Goal: Task Accomplishment & Management: Manage account settings

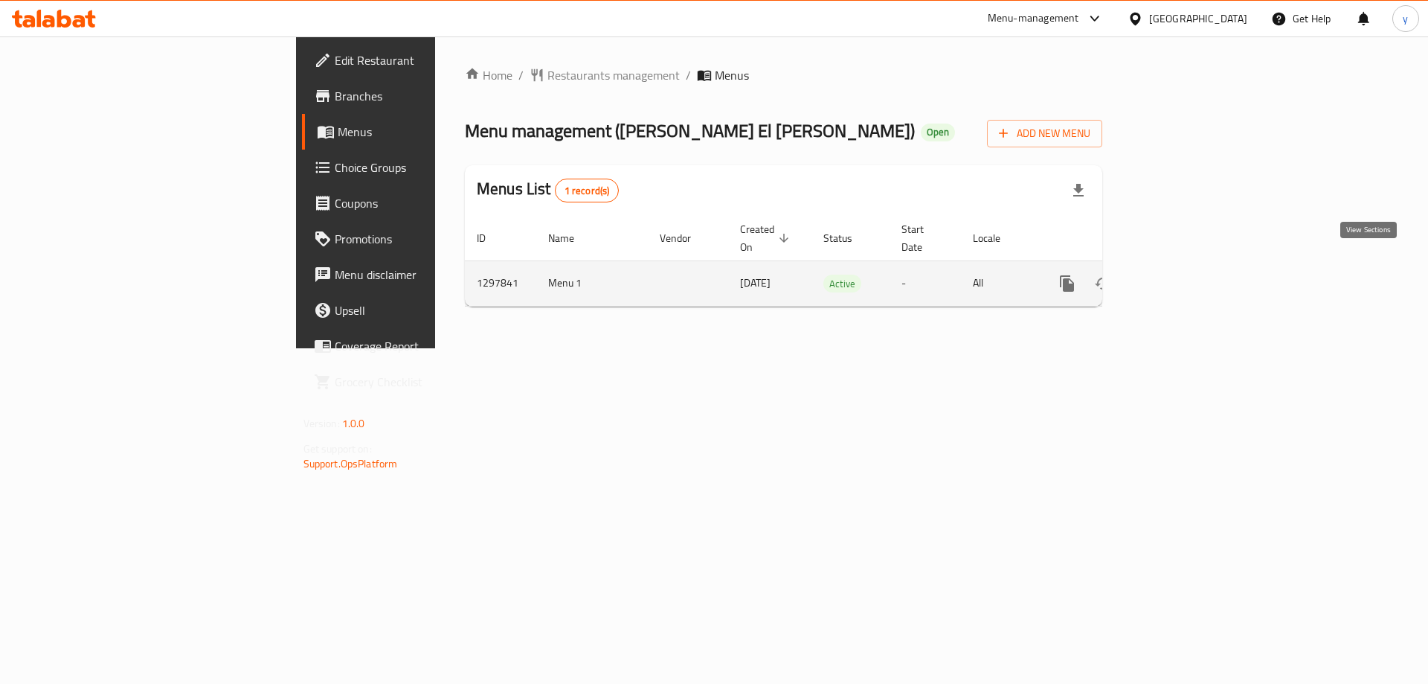
click at [1183, 274] on icon "enhanced table" at bounding box center [1175, 283] width 18 height 18
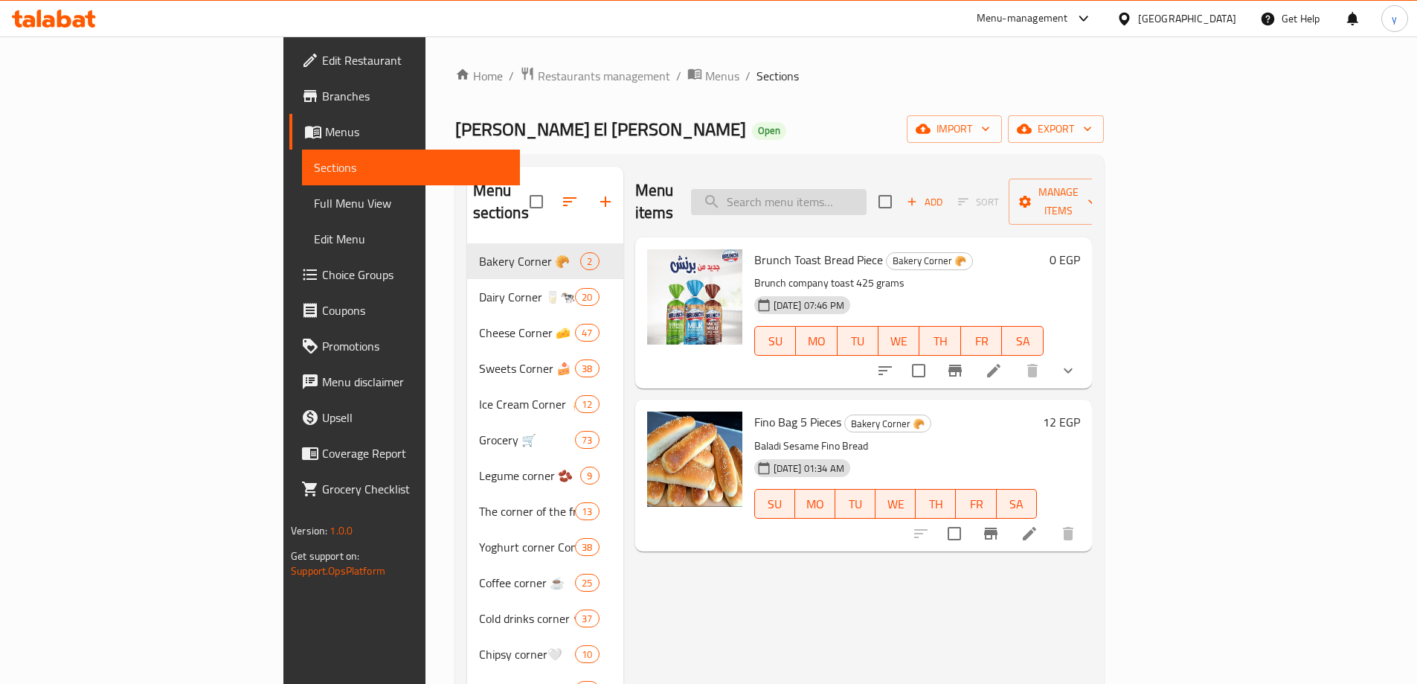
click at [866, 193] on input "search" at bounding box center [779, 202] width 176 height 26
paste input "Almarai Yogurt 220g"
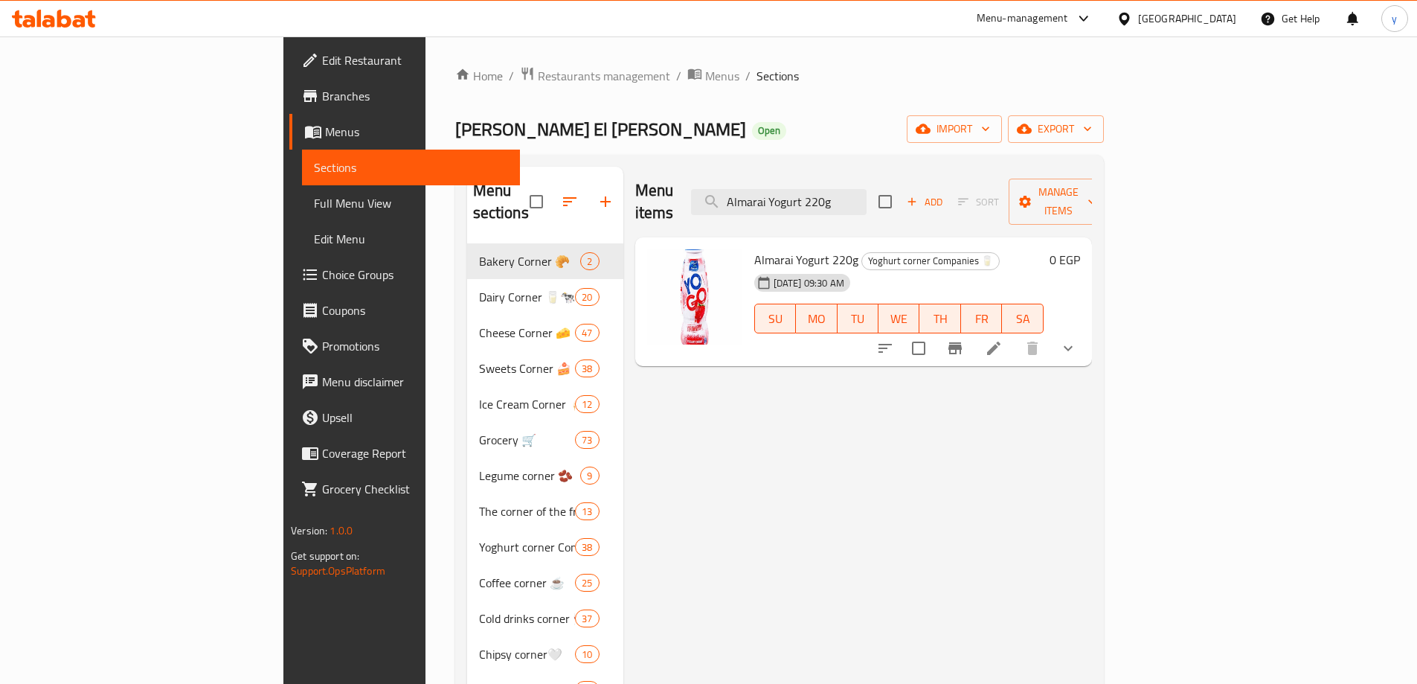
type input "Almarai Yogurt 220g"
click at [1003, 339] on icon at bounding box center [994, 348] width 18 height 18
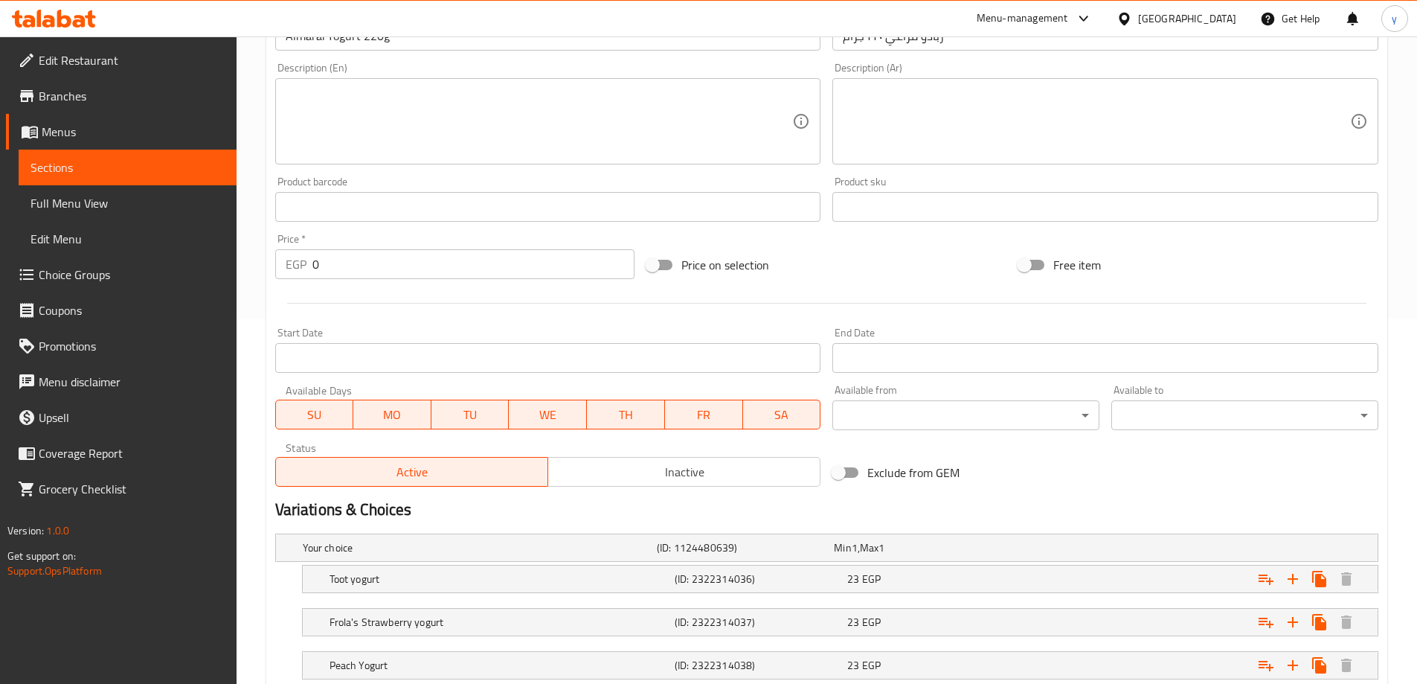
scroll to position [137, 0]
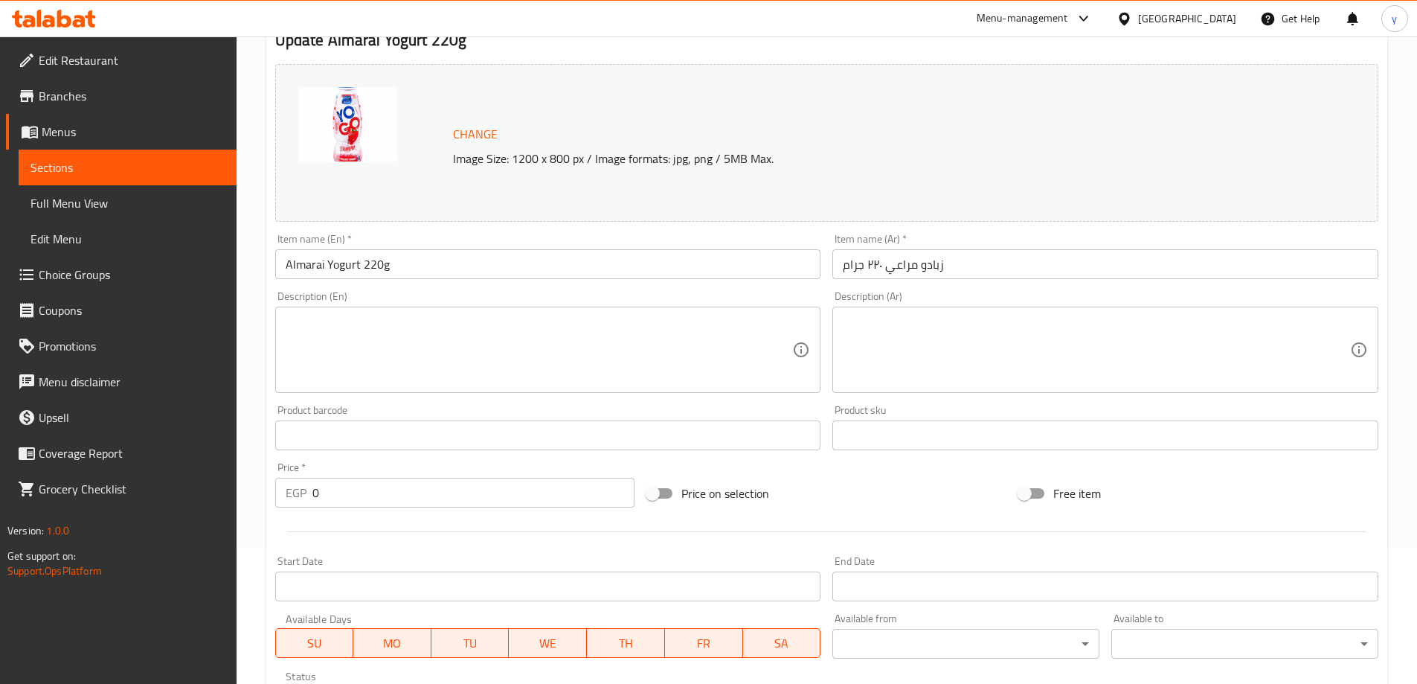
click at [643, 122] on div "Change Image Size: 1200 x 800 px / Image formats: jpg, png / 5MB Max." at bounding box center [843, 143] width 793 height 48
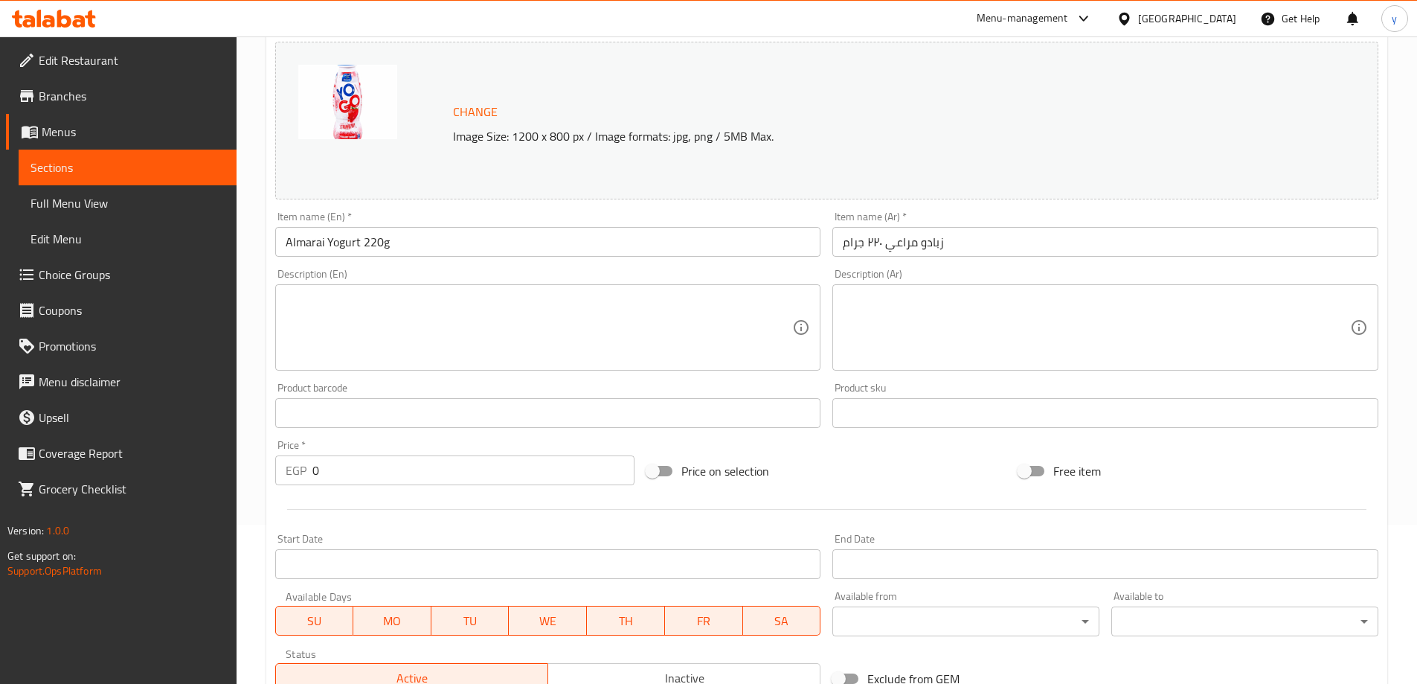
scroll to position [509, 0]
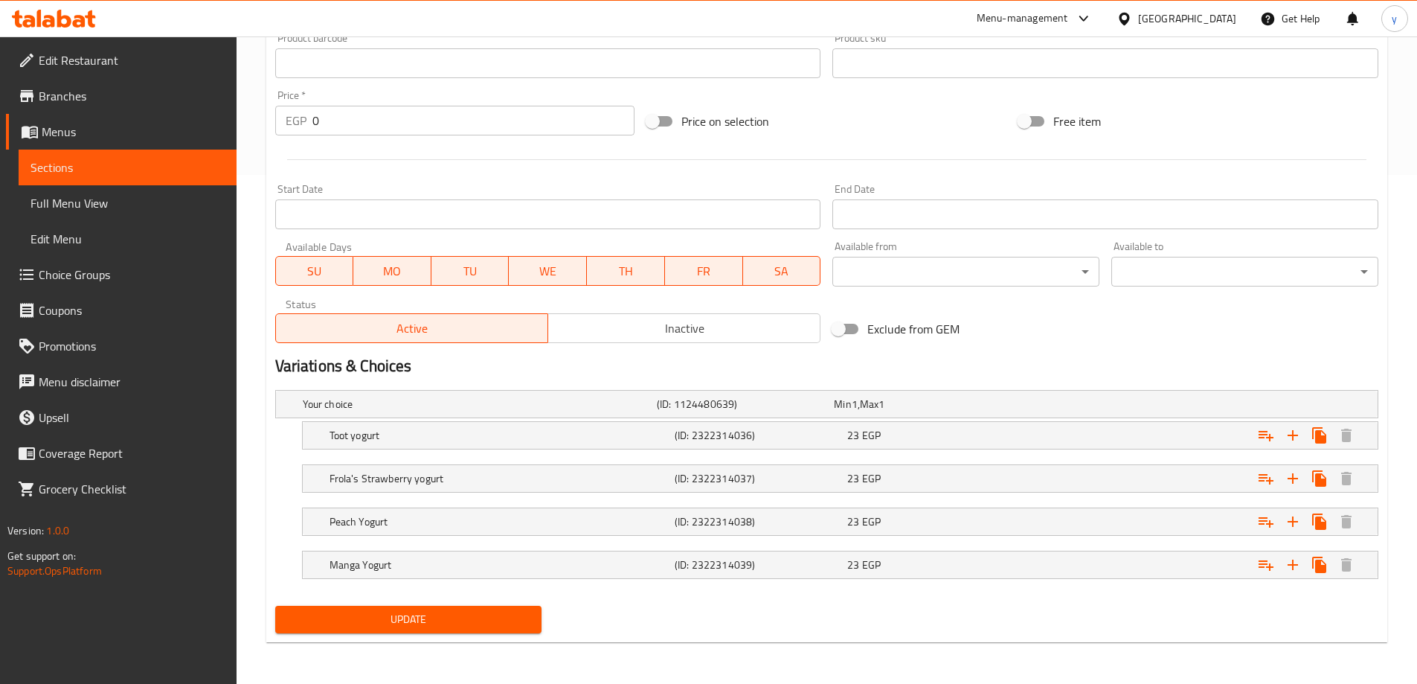
drag, startPoint x: 326, startPoint y: 437, endPoint x: 613, endPoint y: 347, distance: 300.7
click at [613, 347] on div "Change Image Size: 1200 x 800 px / Image formats: jpg, png / 5MB Max. Item name…" at bounding box center [826, 162] width 1115 height 952
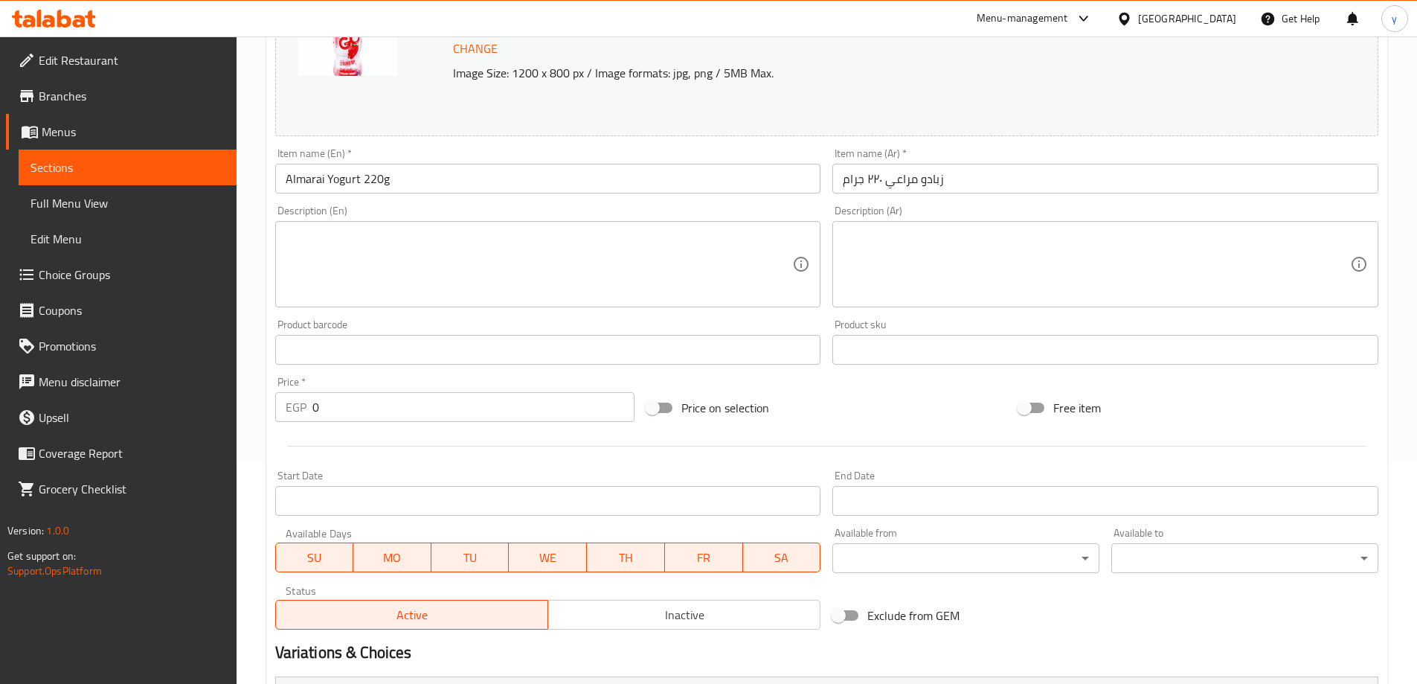
scroll to position [62, 0]
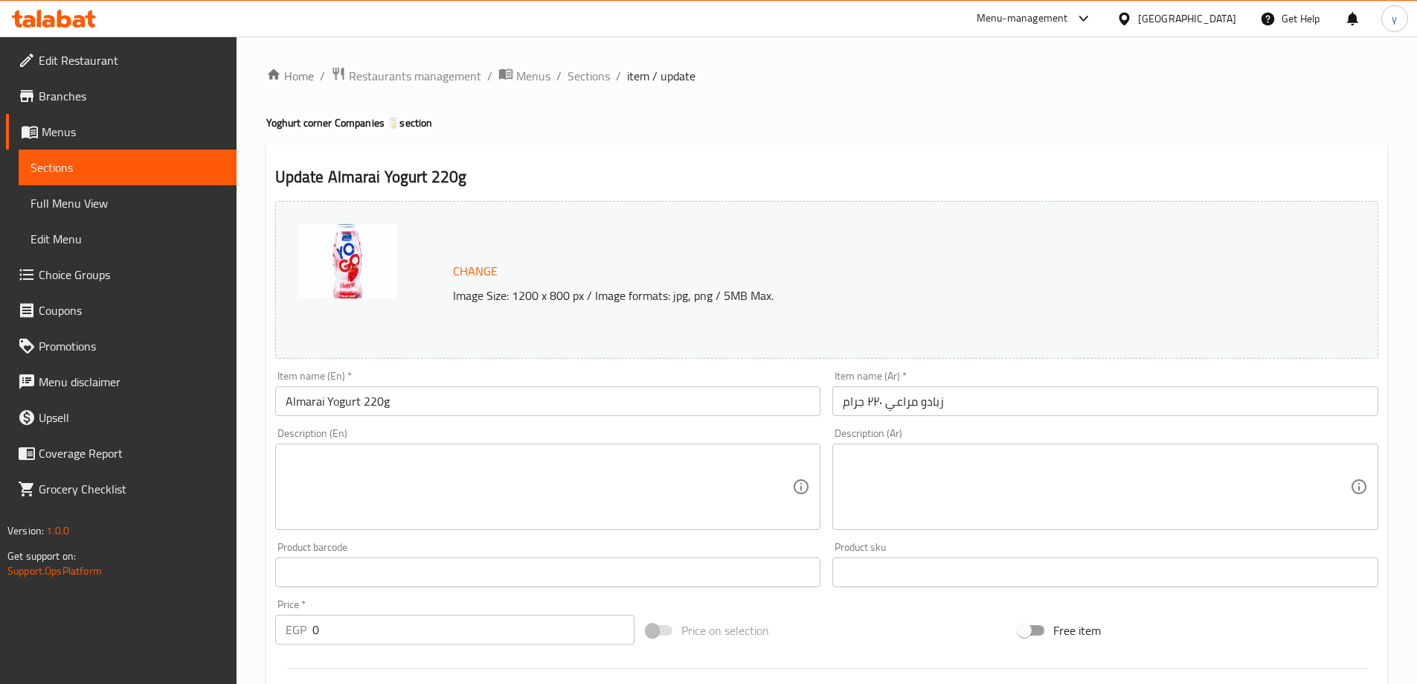
click at [868, 214] on div "Change Image Size: 1200 x 800 px / Image formats: jpg, png / 5MB Max." at bounding box center [826, 280] width 1103 height 158
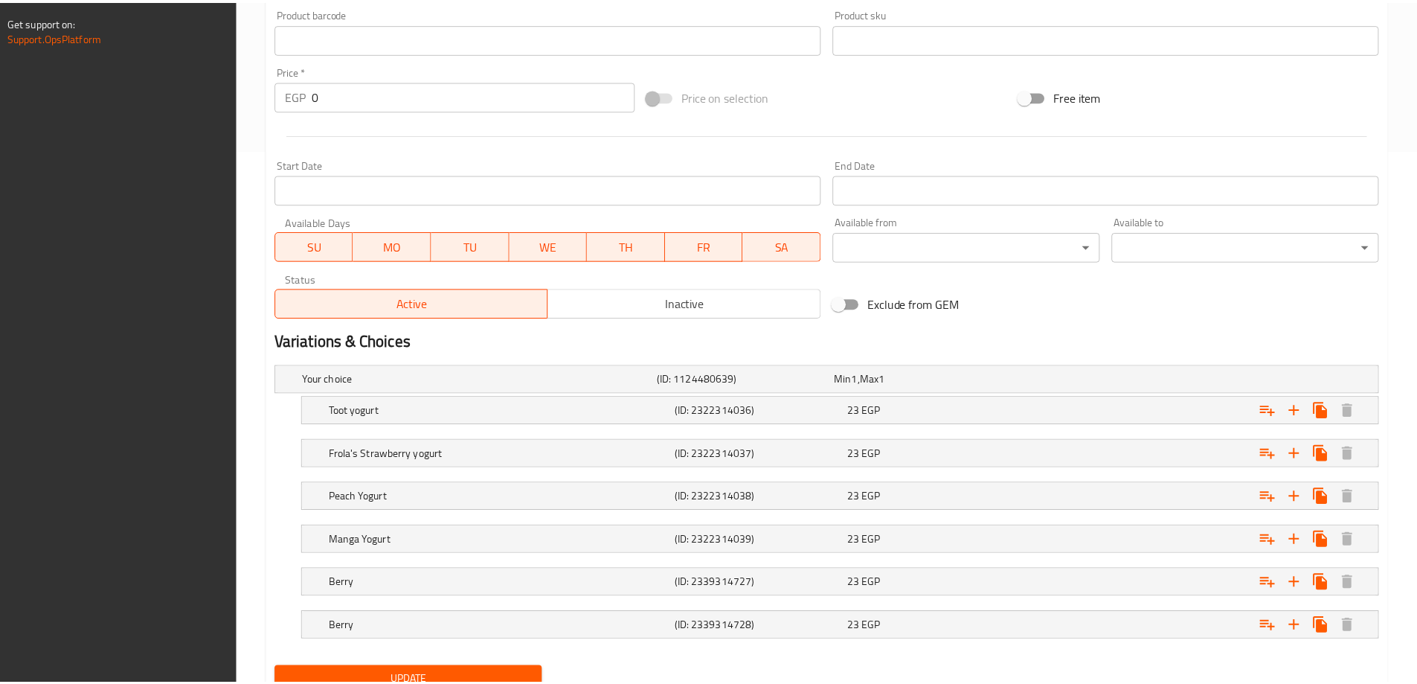
scroll to position [595, 0]
